Goal: Task Accomplishment & Management: Use online tool/utility

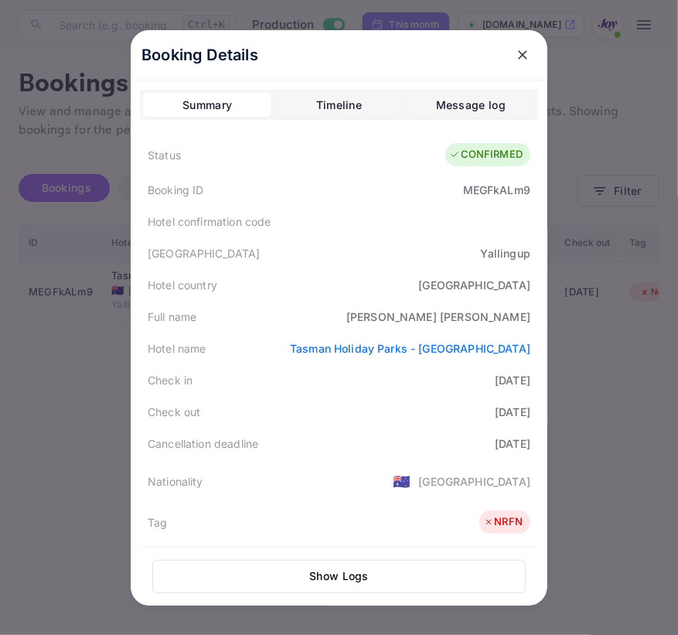
scroll to position [351, 0]
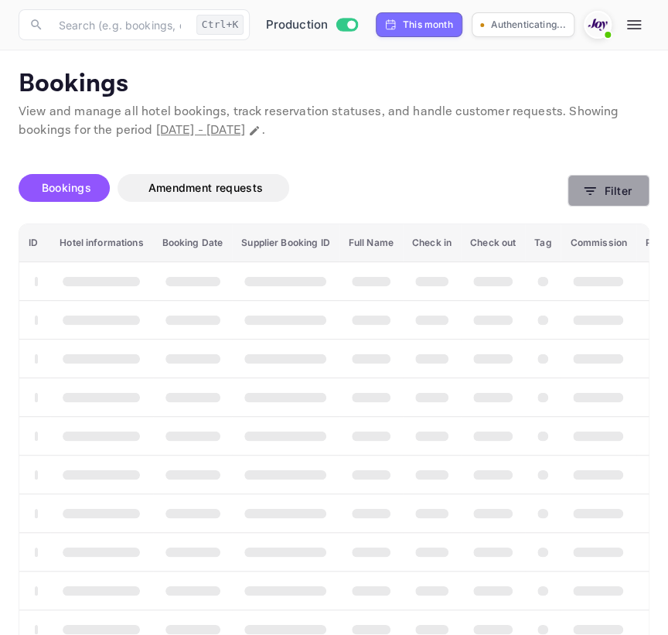
click at [583, 197] on icon "button" at bounding box center [589, 190] width 15 height 15
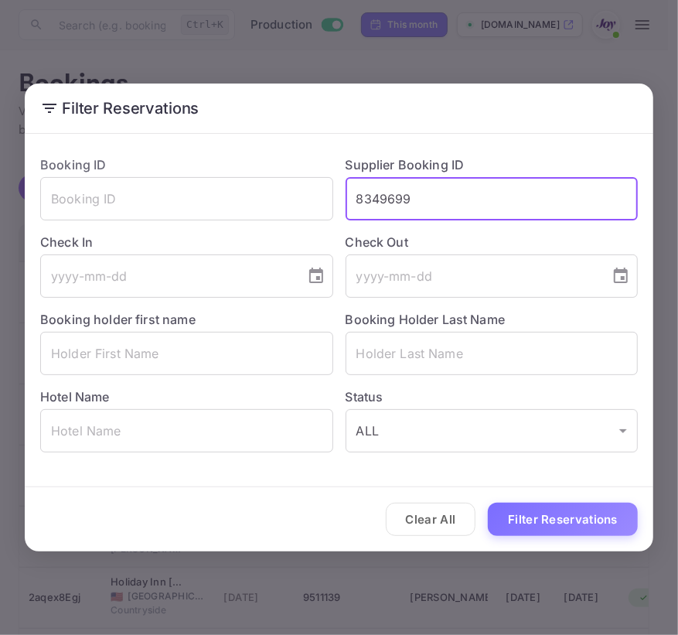
type input "8349699"
click at [488, 503] on button "Filter Reservations" at bounding box center [563, 519] width 150 height 33
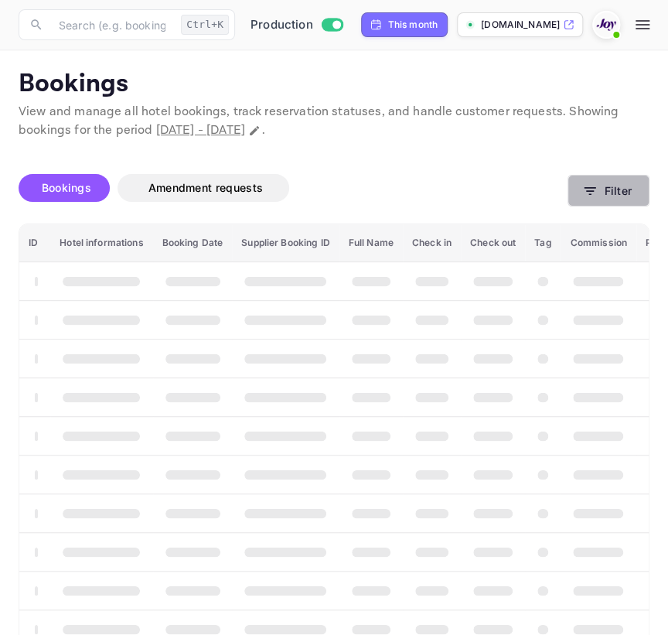
click at [609, 184] on button "Filter" at bounding box center [609, 191] width 82 height 32
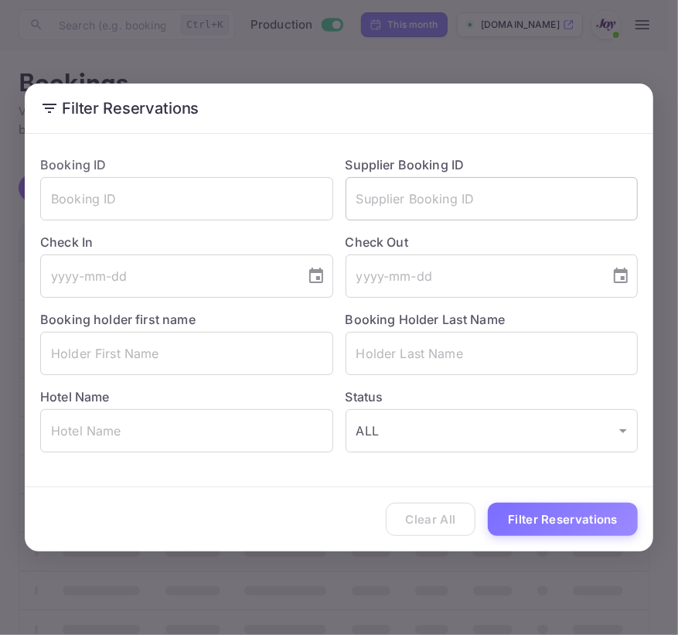
click at [582, 189] on input "text" at bounding box center [492, 198] width 293 height 43
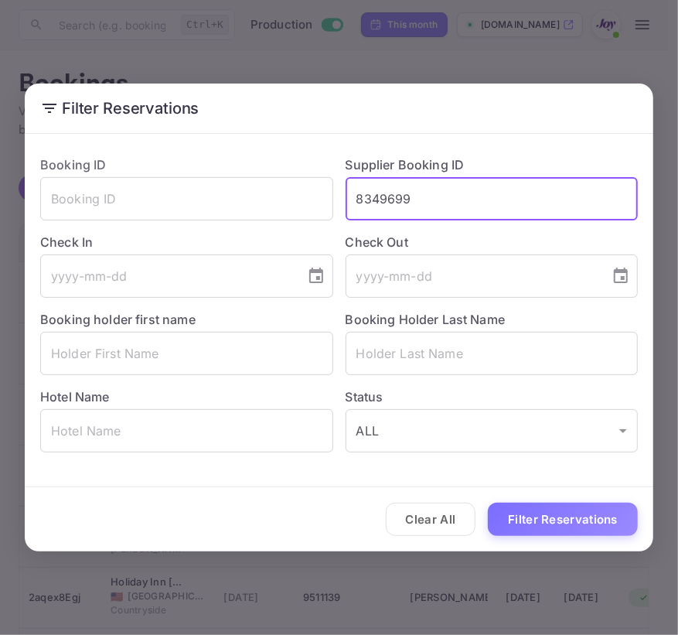
type input "8349699"
click at [488, 503] on button "Filter Reservations" at bounding box center [563, 519] width 150 height 33
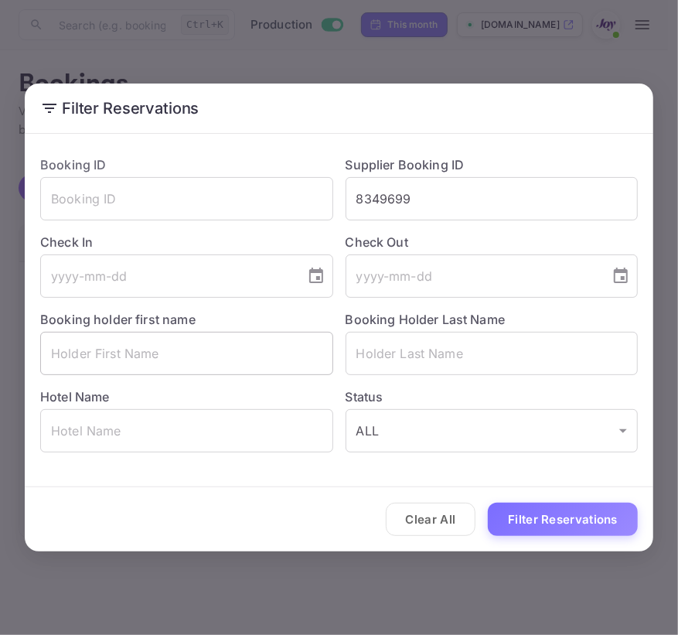
click at [78, 353] on input "text" at bounding box center [186, 353] width 293 height 43
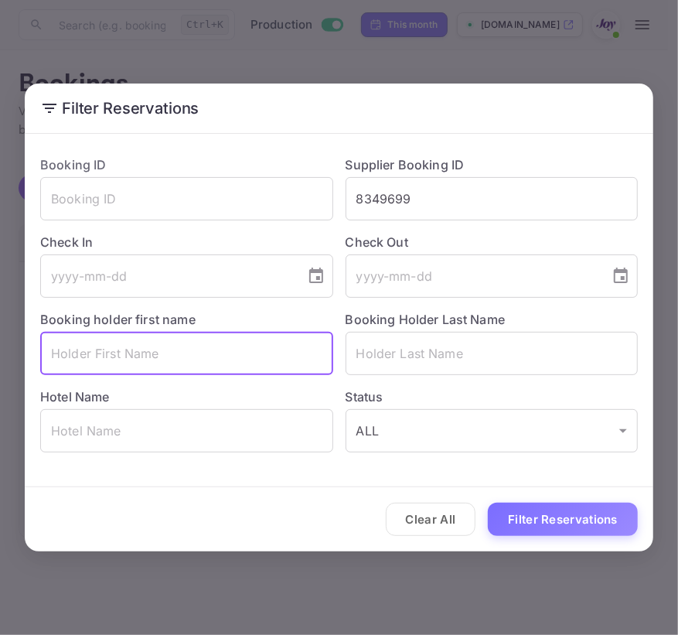
paste input "Chelsea"
type input "Chelsea"
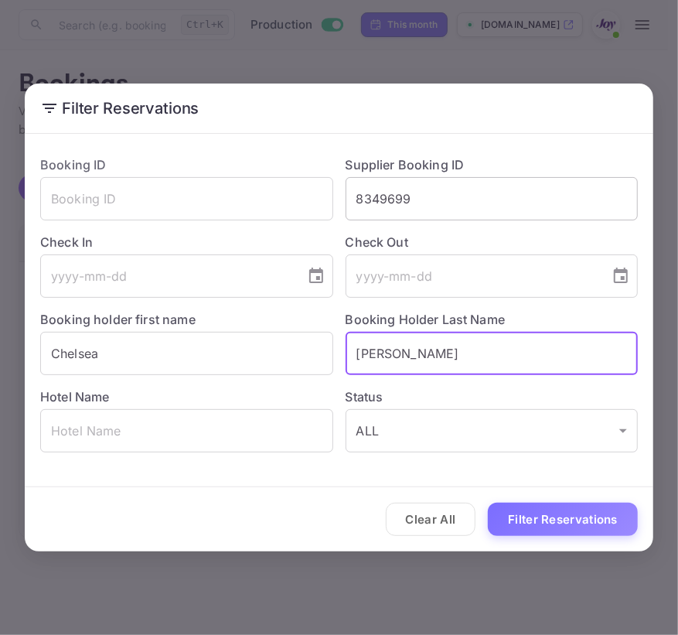
type input "[PERSON_NAME]"
click at [474, 206] on input "8349699" at bounding box center [492, 198] width 293 height 43
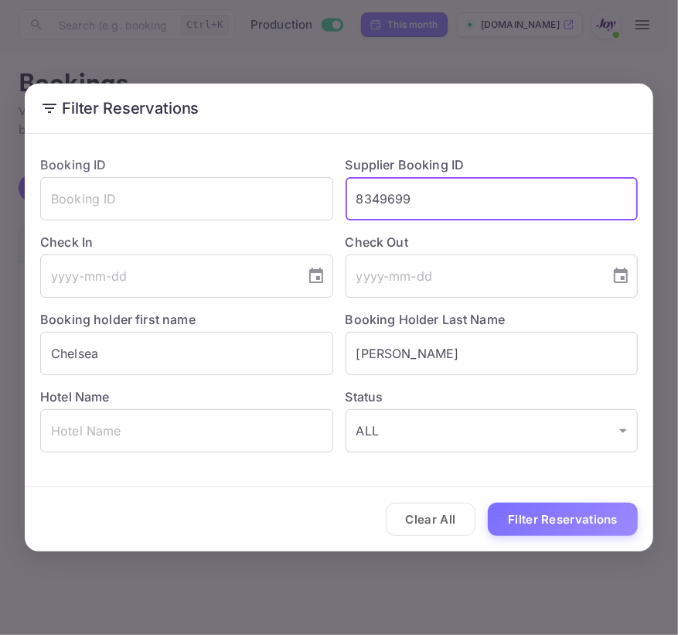
click at [474, 206] on input "8349699" at bounding box center [492, 198] width 293 height 43
click at [488, 503] on button "Filter Reservations" at bounding box center [563, 519] width 150 height 33
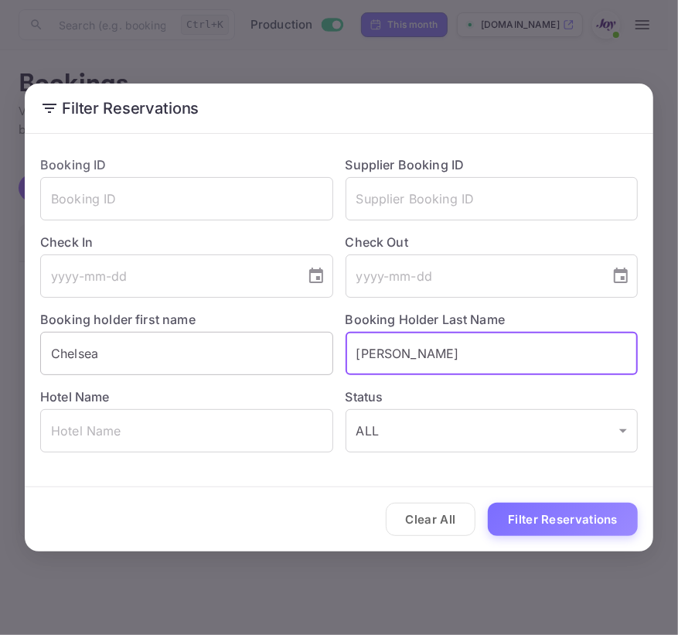
drag, startPoint x: 425, startPoint y: 352, endPoint x: 244, endPoint y: 337, distance: 182.4
click at [244, 337] on div "Booking ID ​ Supplier Booking ID ​ Check In ​ Check Out ​ Booking holder first …" at bounding box center [333, 297] width 610 height 309
click at [153, 340] on input "Chelsea" at bounding box center [186, 353] width 293 height 43
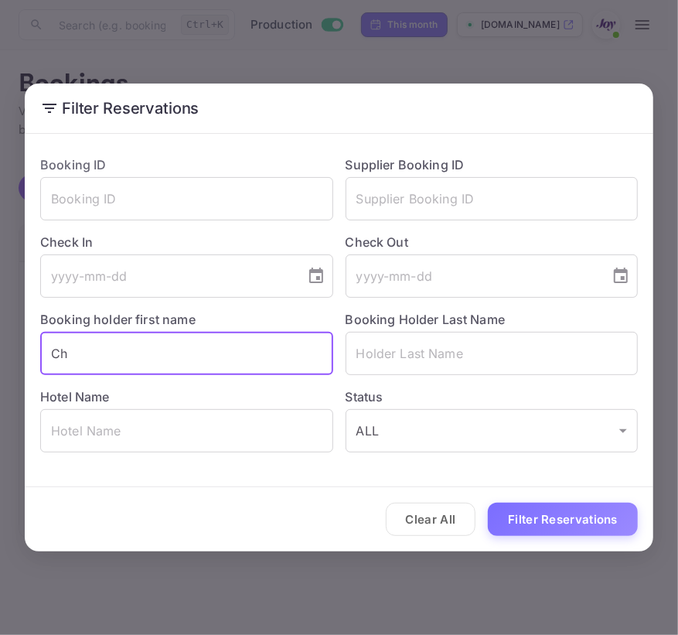
type input "C"
click at [451, 198] on input "text" at bounding box center [492, 198] width 293 height 43
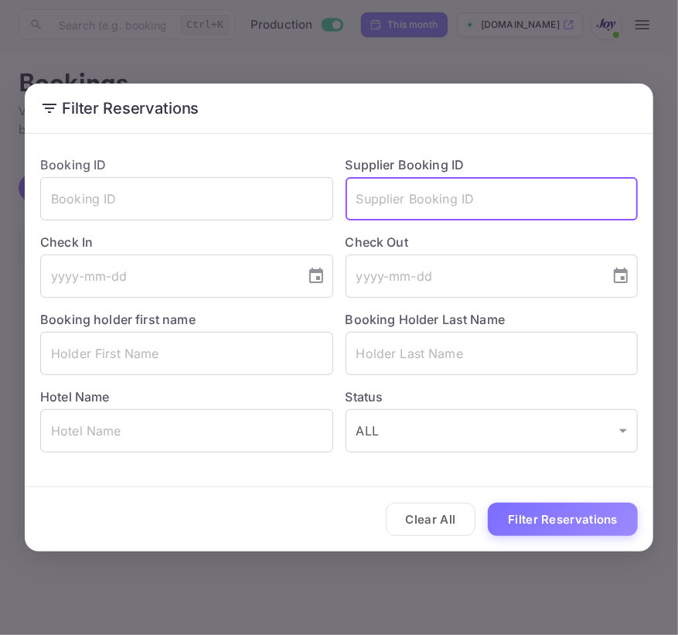
paste input "9067429"
type input "9067429"
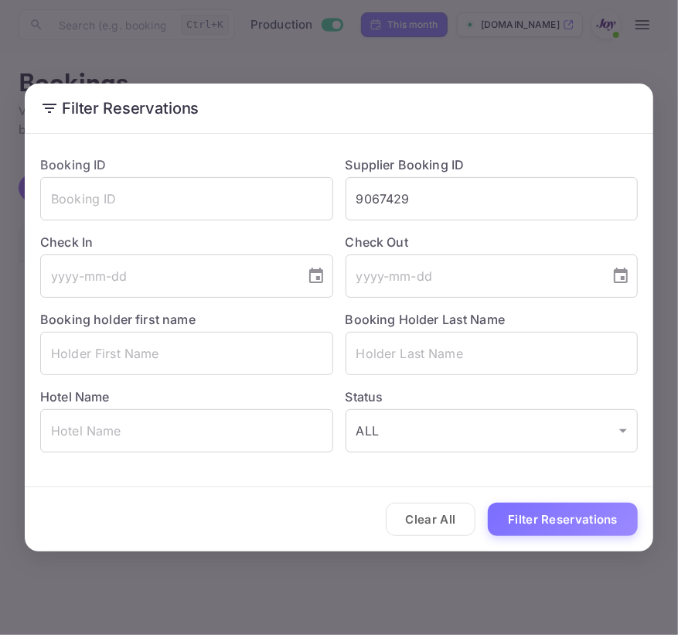
click at [514, 490] on div "Clear All Filter Reservations" at bounding box center [339, 519] width 629 height 64
click at [516, 517] on button "Filter Reservations" at bounding box center [563, 519] width 150 height 33
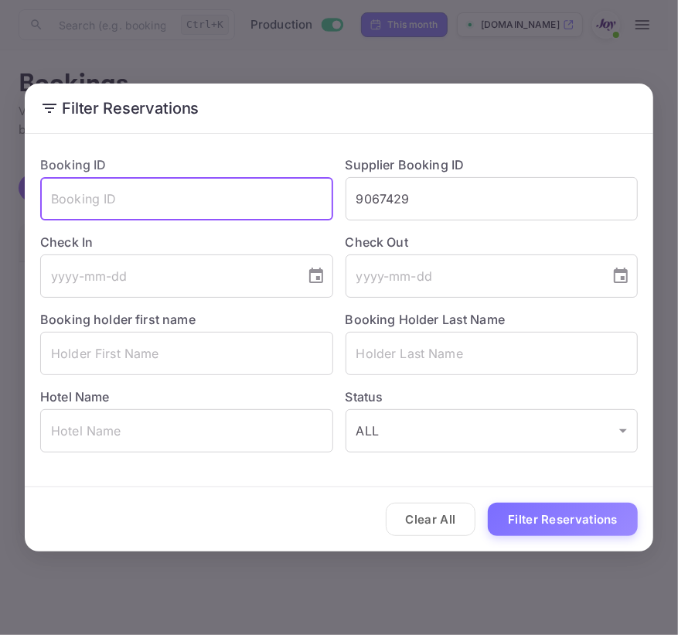
click at [170, 179] on input "text" at bounding box center [186, 198] width 293 height 43
paste input "[PERSON_NAME]"
type input "[PERSON_NAME]"
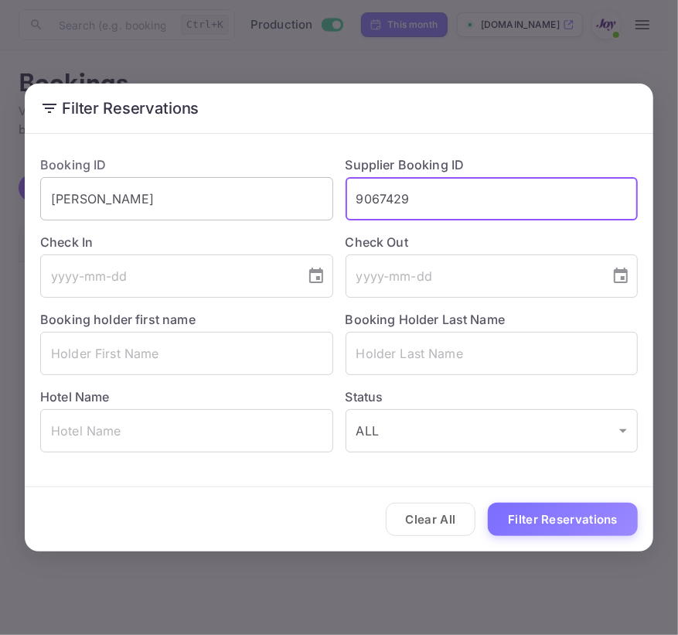
drag, startPoint x: 433, startPoint y: 196, endPoint x: 128, endPoint y: 201, distance: 305.6
click at [128, 201] on div "Booking ID [PERSON_NAME] ​ Supplier Booking ID 9067429 ​ Check In ​ Check Out ​…" at bounding box center [333, 297] width 610 height 309
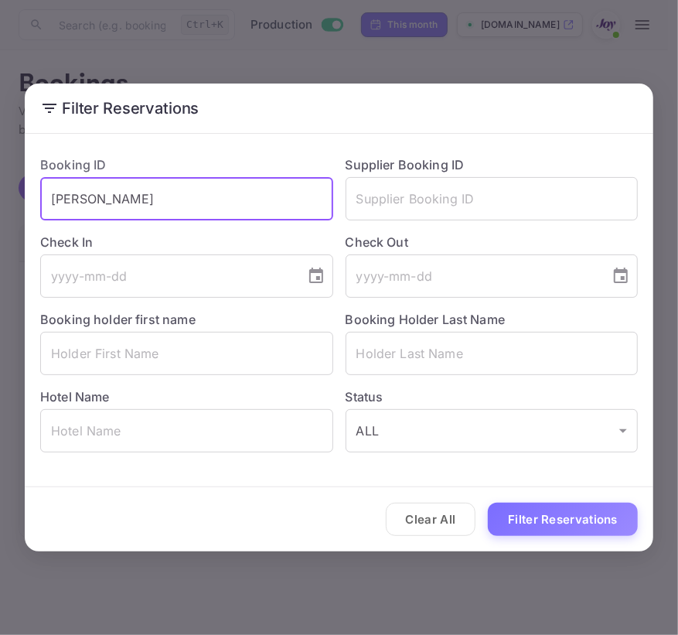
click at [156, 190] on input "[PERSON_NAME]" at bounding box center [186, 198] width 293 height 43
paste input "9067429"
type input "9067429"
click at [488, 503] on button "Filter Reservations" at bounding box center [563, 519] width 150 height 33
